Goal: Information Seeking & Learning: Learn about a topic

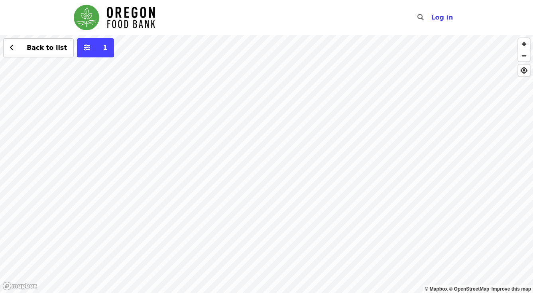
drag, startPoint x: 340, startPoint y: 234, endPoint x: 300, endPoint y: 203, distance: 50.5
click at [321, 213] on div "Back to list 1" at bounding box center [266, 164] width 533 height 258
click at [292, 193] on div "Back to list 1" at bounding box center [266, 164] width 533 height 258
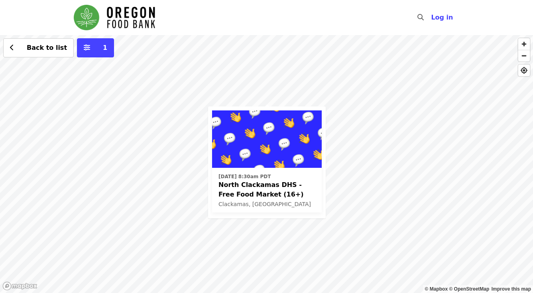
click at [358, 199] on div "Thu, Sep 11 @ 8:30am PDT North Clackamas DHS - Free Food Market (16+) Clackamas…" at bounding box center [266, 164] width 533 height 258
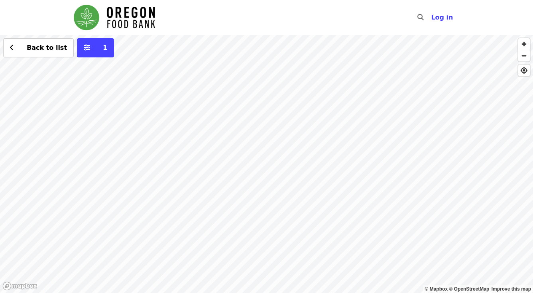
click at [250, 160] on div "Back to list 1" at bounding box center [266, 164] width 533 height 258
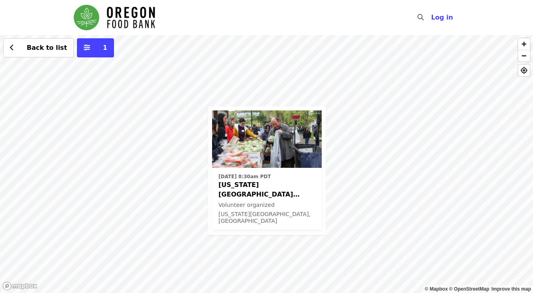
click at [359, 181] on div "Tue, Sep 2 @ 8:30am PDT Oregon City ODHS - Free Food Market Volunteer organized…" at bounding box center [266, 164] width 533 height 258
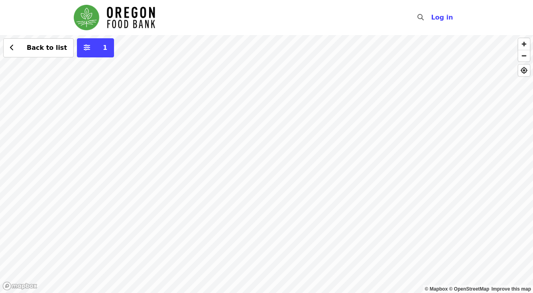
click at [525, 46] on span "button" at bounding box center [524, 44] width 12 height 12
drag, startPoint x: 432, startPoint y: 51, endPoint x: 438, endPoint y: 266, distance: 215.3
click at [438, 266] on div "Back to list 1" at bounding box center [266, 164] width 533 height 258
drag, startPoint x: 334, startPoint y: 121, endPoint x: 335, endPoint y: 230, distance: 108.8
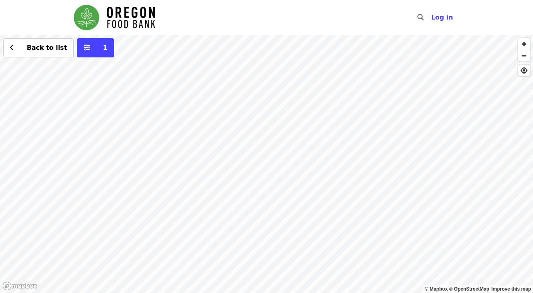
click at [336, 233] on div "Back to list 1" at bounding box center [266, 164] width 533 height 258
drag, startPoint x: 355, startPoint y: 147, endPoint x: 337, endPoint y: 184, distance: 40.8
click at [337, 184] on div "Back to list 1" at bounding box center [266, 164] width 533 height 258
drag, startPoint x: 374, startPoint y: 111, endPoint x: 342, endPoint y: 183, distance: 79.2
click at [342, 183] on div "Back to list 1" at bounding box center [266, 164] width 533 height 258
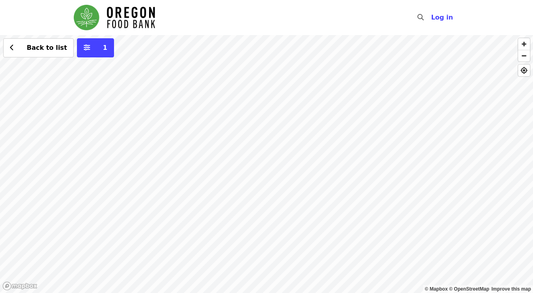
click at [263, 83] on div "Back to list 1" at bounding box center [266, 164] width 533 height 258
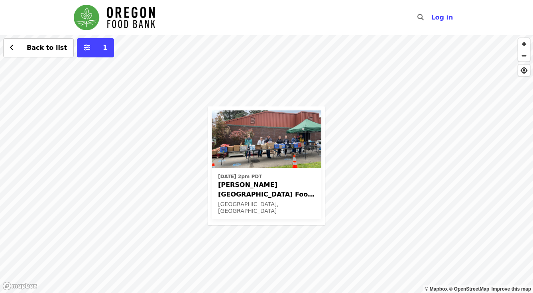
click at [271, 269] on div "Wed, Sep 3 @ 2pm PDT Kelly Elementary School Food Pantry - Partner Agency Suppo…" at bounding box center [266, 164] width 533 height 258
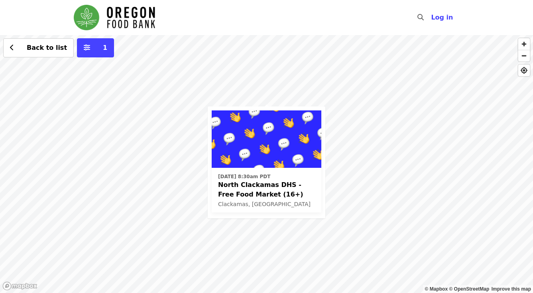
click at [263, 184] on span "North Clackamas DHS - Free Food Market (16+)" at bounding box center [266, 189] width 97 height 19
click at [366, 198] on div "Thu, Sep 11 @ 8:30am PDT North Clackamas DHS - Free Food Market (16+) Clackamas…" at bounding box center [266, 164] width 533 height 258
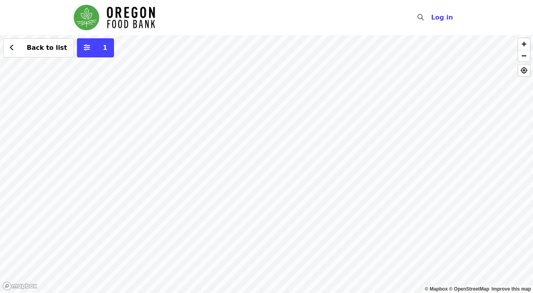
drag, startPoint x: 231, startPoint y: 148, endPoint x: 294, endPoint y: 229, distance: 102.5
click at [291, 228] on div "Back to list 1" at bounding box center [266, 164] width 533 height 258
click at [527, 54] on span "button" at bounding box center [524, 55] width 12 height 11
drag, startPoint x: 258, startPoint y: 139, endPoint x: 257, endPoint y: 192, distance: 52.6
click at [257, 191] on div "Back to list 1" at bounding box center [266, 164] width 533 height 258
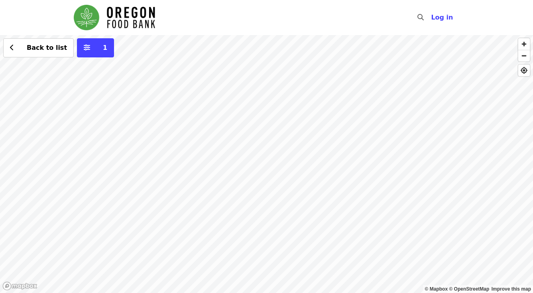
click at [56, 74] on div "Back to list 1" at bounding box center [266, 164] width 533 height 258
click at [55, 93] on span "See 2 actions at this location" at bounding box center [56, 92] width 104 height 8
click at [300, 117] on div "See 2 actions at this location Back to list 1" at bounding box center [266, 164] width 533 height 258
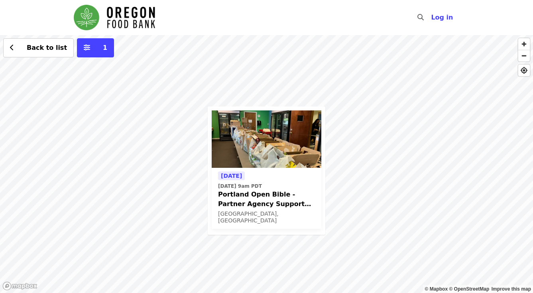
click at [243, 196] on span "Portland Open Bible - Partner Agency Support (16+)" at bounding box center [266, 199] width 97 height 19
